Goal: Task Accomplishment & Management: Complete application form

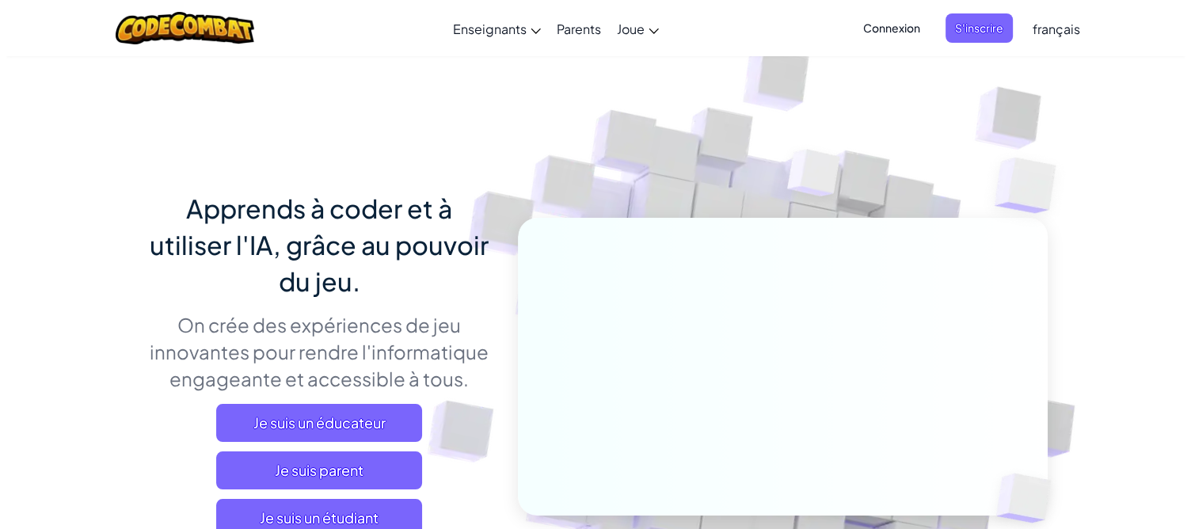
scroll to position [158, 0]
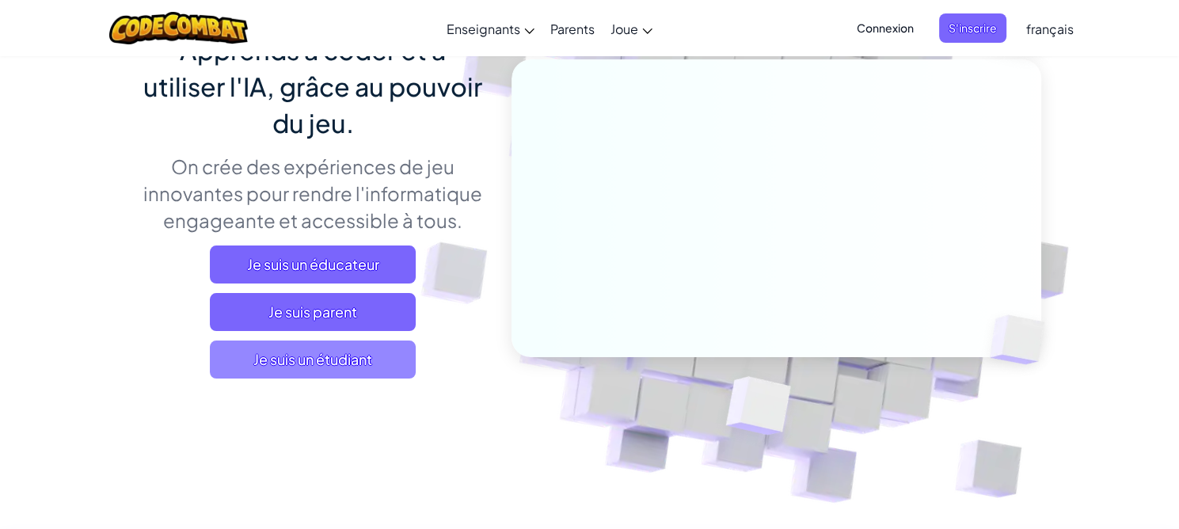
click at [336, 357] on span "Je suis un étudiant" at bounding box center [313, 360] width 206 height 38
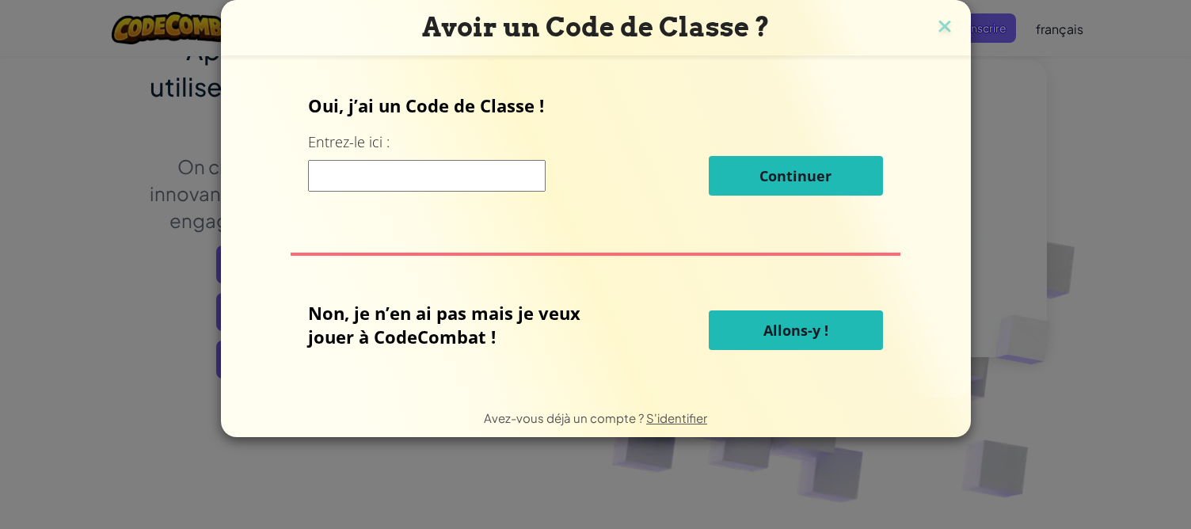
click at [467, 186] on input at bounding box center [427, 176] width 238 height 32
paste input "Kahiki"
type input "Kahiki"
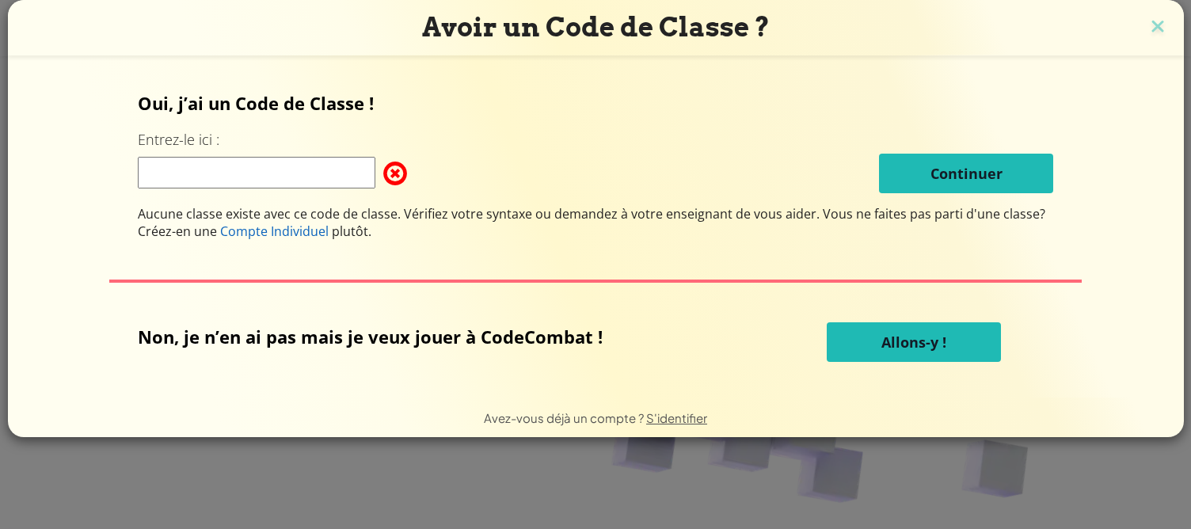
click at [194, 193] on div "Oui, j’ai un Code de Classe ! Entrez-le ici : Continuer Aucune classe existe av…" at bounding box center [596, 165] width 916 height 149
click at [208, 170] on input at bounding box center [257, 173] width 238 height 32
paste input "ArtRockMore"
type input "ArtRockMore"
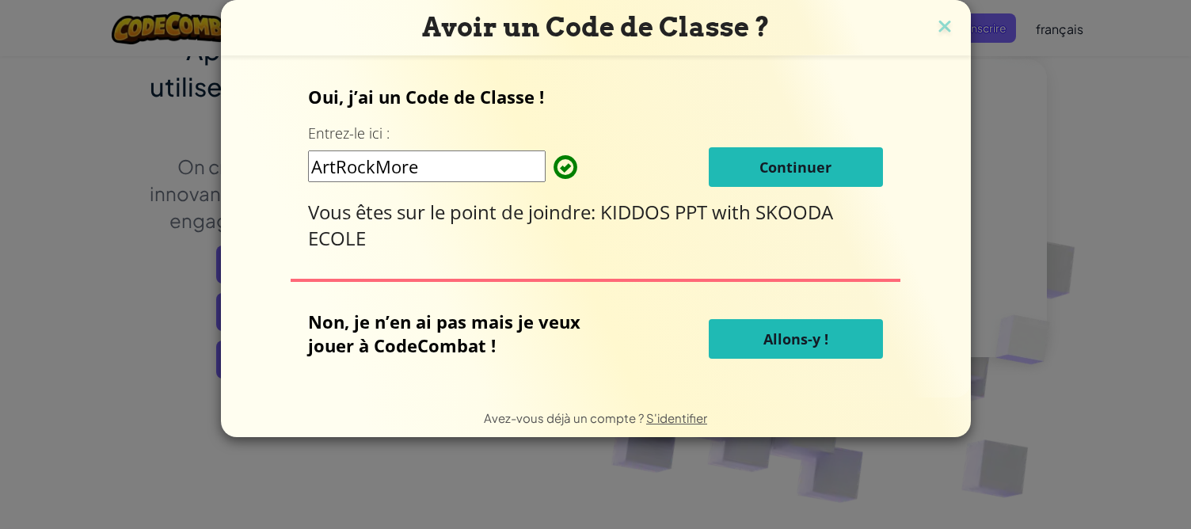
click at [782, 166] on span "Continuer" at bounding box center [796, 167] width 72 height 19
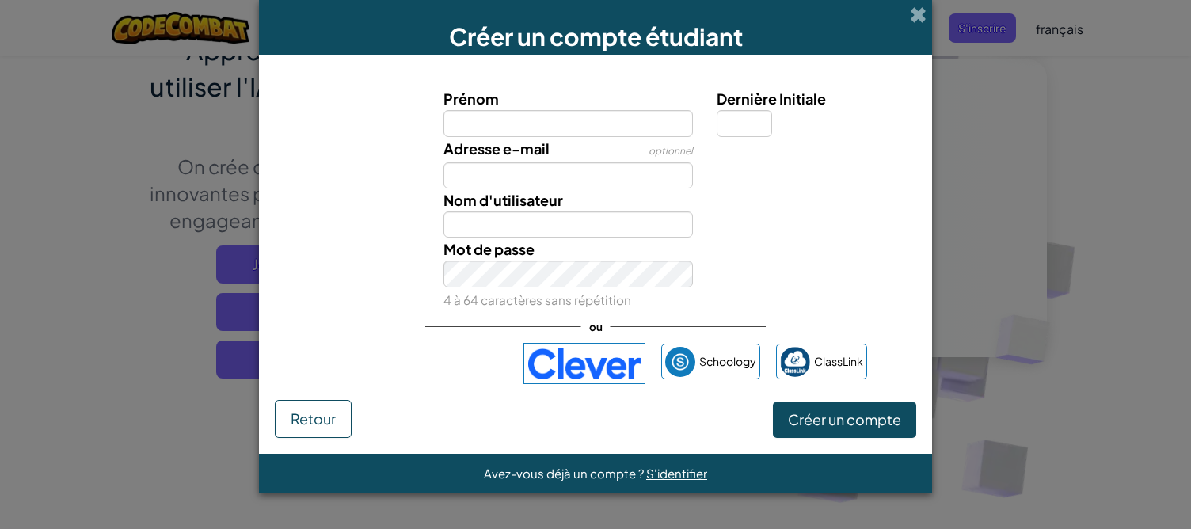
click at [541, 121] on input "Prénom" at bounding box center [569, 123] width 250 height 26
type input "Uraiti"
type input "U"
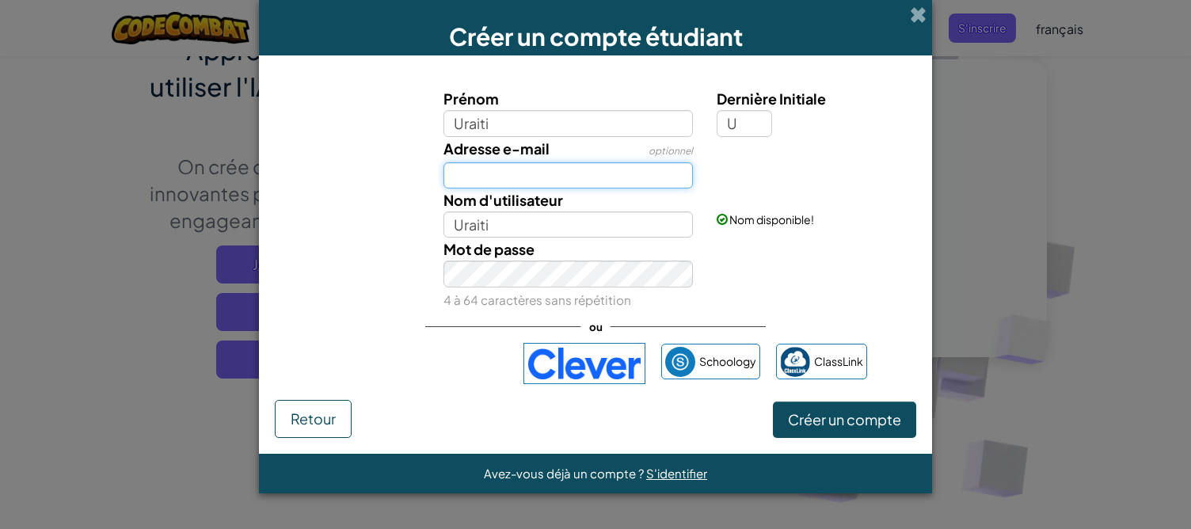
type input "UraitiU"
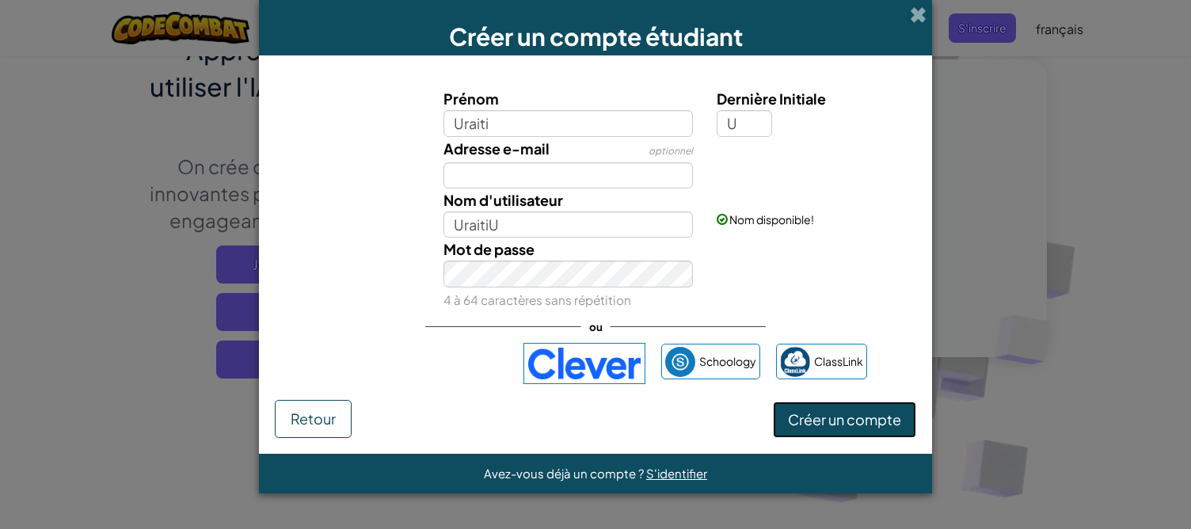
click at [847, 417] on span "Créer un compte" at bounding box center [844, 419] width 113 height 18
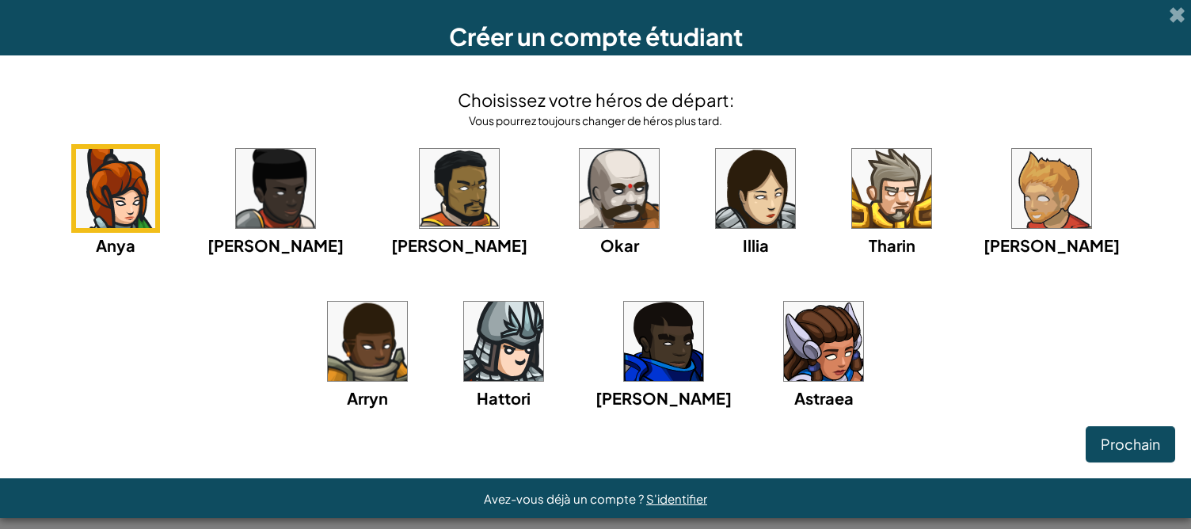
click at [624, 351] on img at bounding box center [663, 341] width 79 height 79
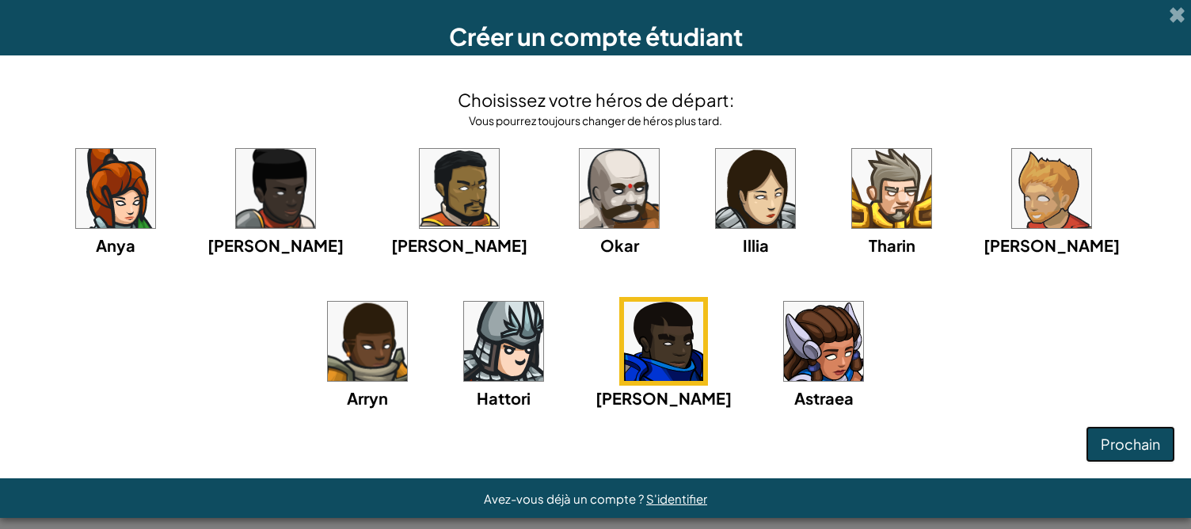
click at [1116, 452] on span "Prochain" at bounding box center [1130, 444] width 59 height 18
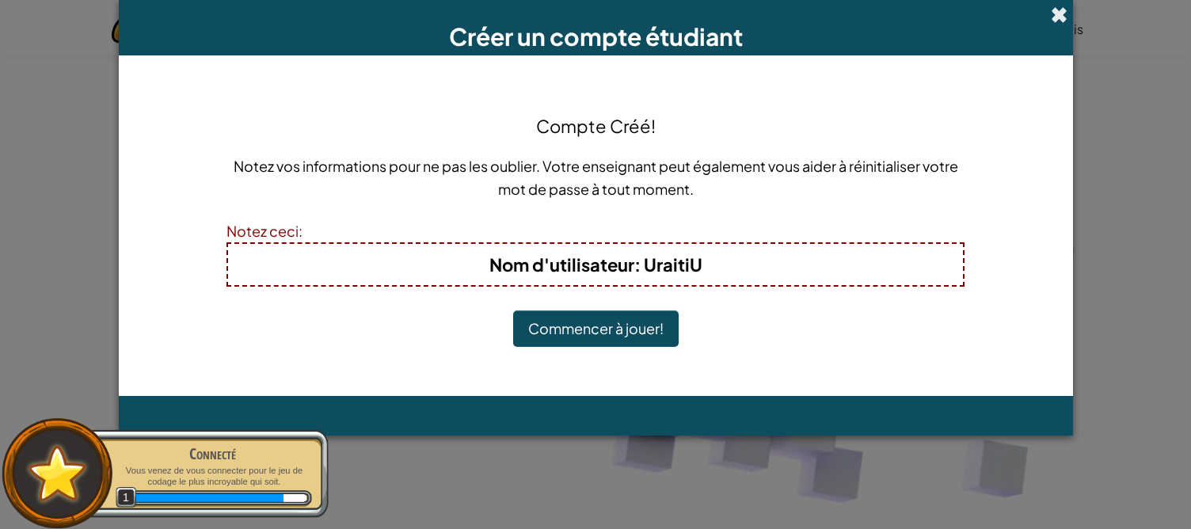
click at [1068, 15] on span at bounding box center [1059, 14] width 17 height 17
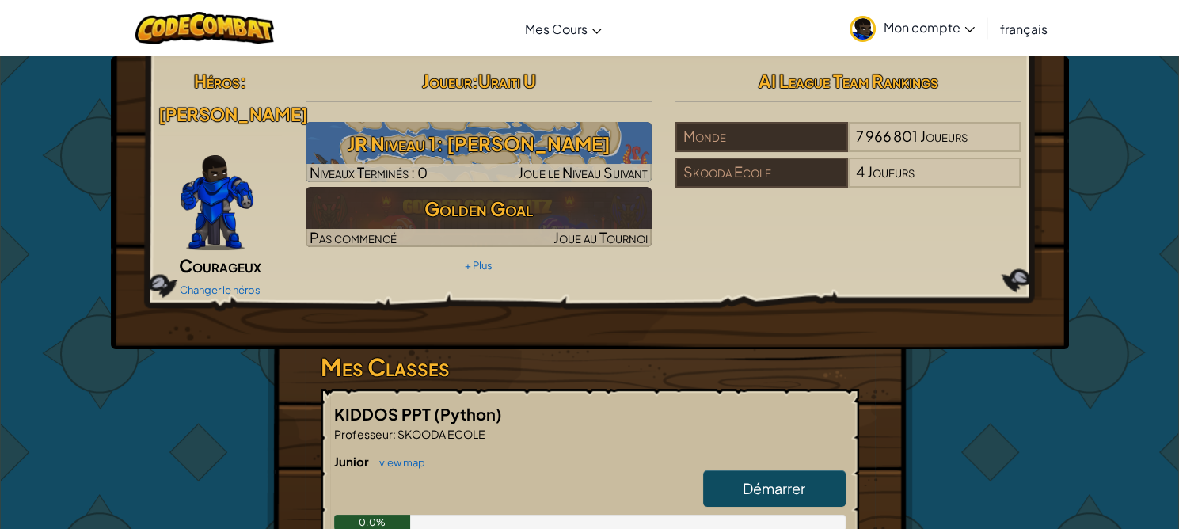
click at [950, 31] on span "Mon compte" at bounding box center [929, 27] width 91 height 17
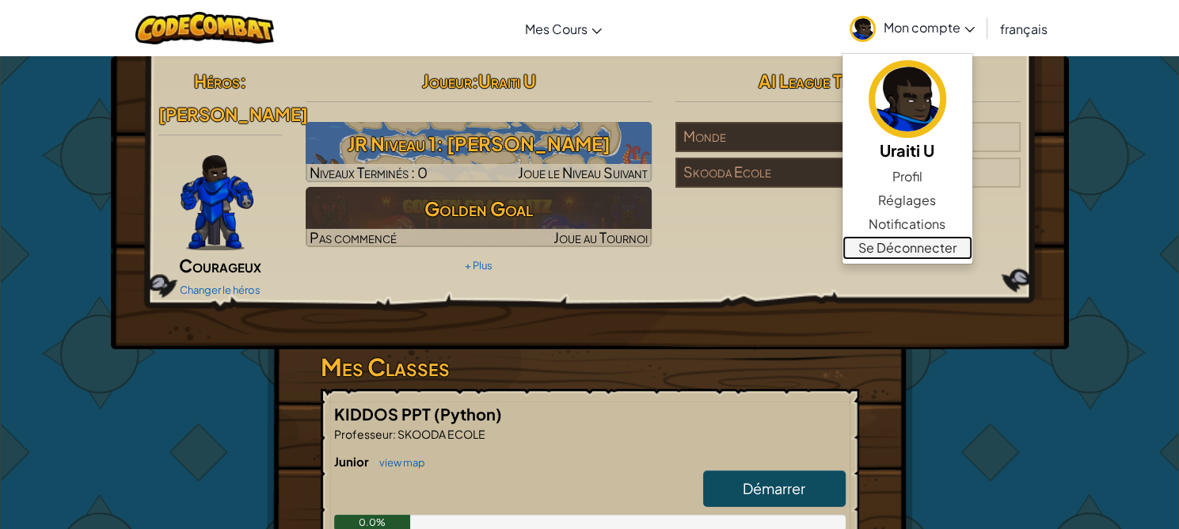
click at [915, 244] on link "Se Déconnecter" at bounding box center [908, 248] width 130 height 24
